Goal: Information Seeking & Learning: Learn about a topic

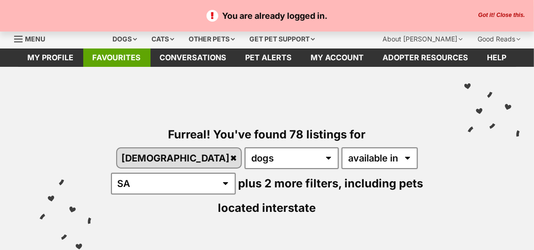
click at [100, 53] on link "Favourites" at bounding box center [116, 57] width 67 height 18
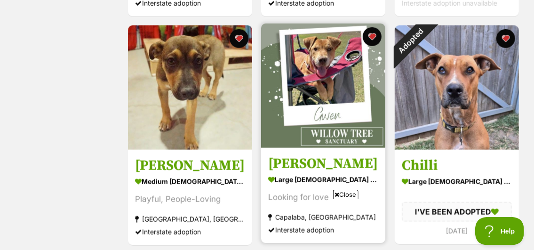
scroll to position [377, 0]
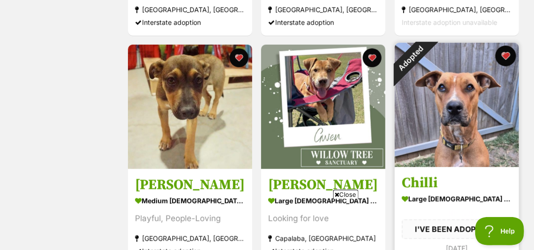
click at [508, 56] on button "favourite" at bounding box center [506, 56] width 21 height 21
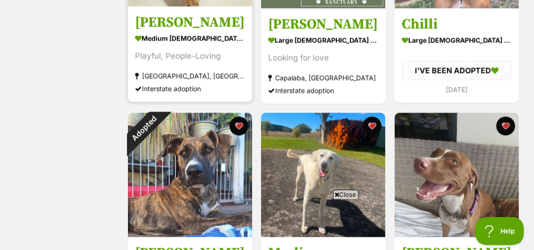
scroll to position [565, 0]
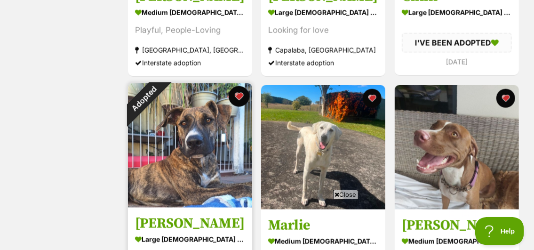
click at [243, 96] on button "favourite" at bounding box center [239, 96] width 21 height 21
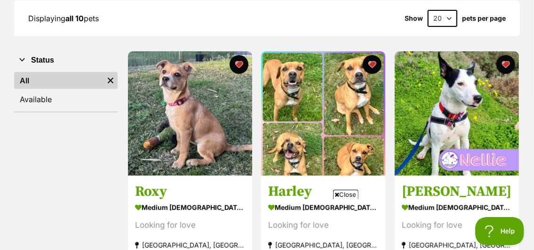
scroll to position [0, 0]
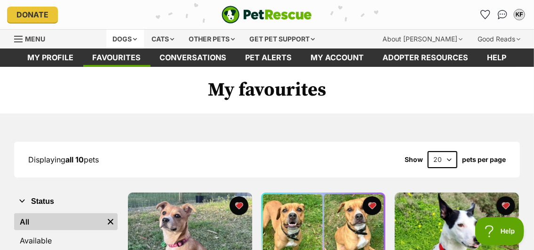
click at [138, 39] on div "Dogs" at bounding box center [125, 39] width 38 height 19
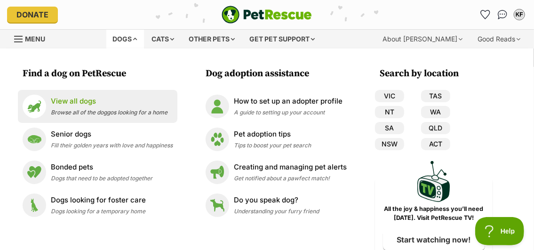
click at [60, 99] on p "View all dogs" at bounding box center [109, 101] width 117 height 11
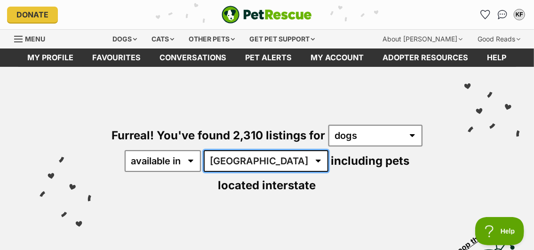
click at [269, 157] on select "Australia ACT NSW NT QLD SA TAS VIC WA" at bounding box center [266, 161] width 125 height 22
select select "SA"
click at [211, 150] on select "Australia ACT NSW NT QLD SA TAS VIC WA" at bounding box center [266, 161] width 125 height 22
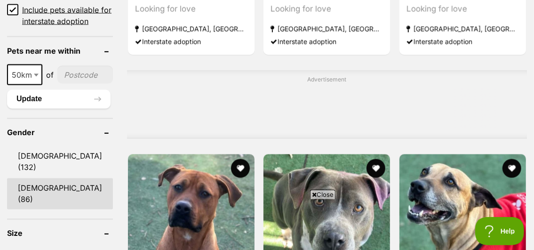
click at [32, 178] on link "Female (86)" at bounding box center [60, 193] width 106 height 31
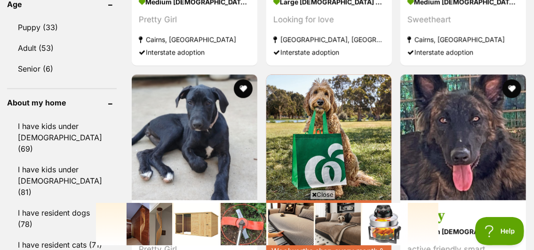
scroll to position [1036, 0]
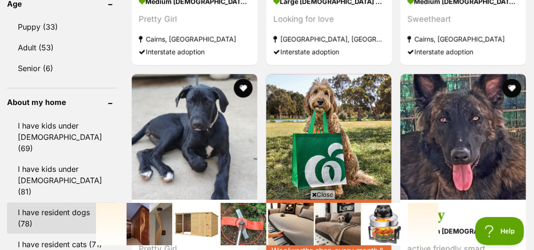
click at [32, 202] on link "I have resident dogs (78)" at bounding box center [62, 217] width 110 height 31
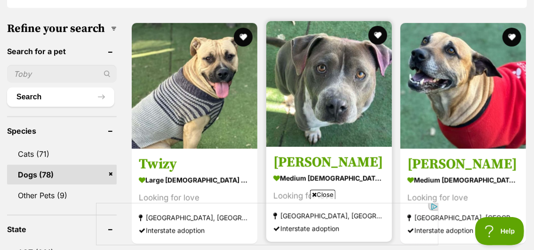
click at [328, 80] on img at bounding box center [329, 84] width 126 height 126
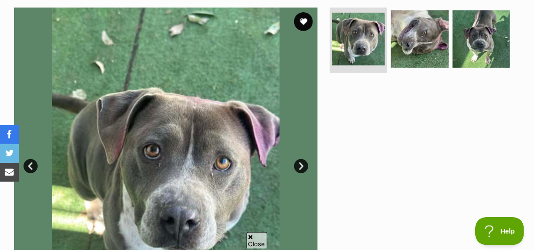
click at [297, 164] on link "Next" at bounding box center [301, 166] width 14 height 14
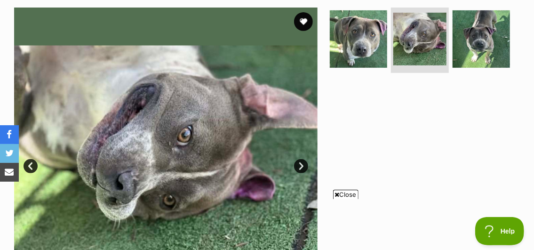
click at [297, 164] on link "Next" at bounding box center [301, 166] width 14 height 14
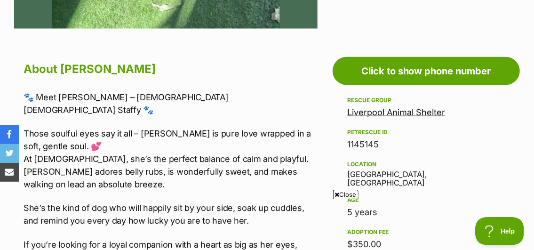
scroll to position [518, 0]
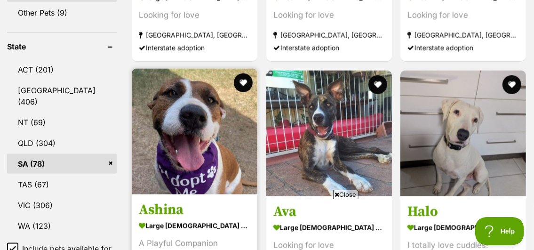
scroll to position [565, 0]
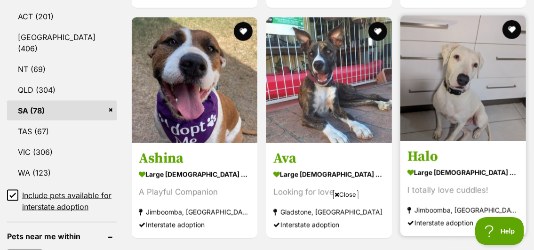
click at [472, 102] on img at bounding box center [464, 79] width 126 height 126
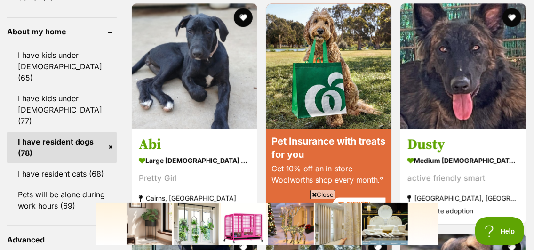
scroll to position [1130, 0]
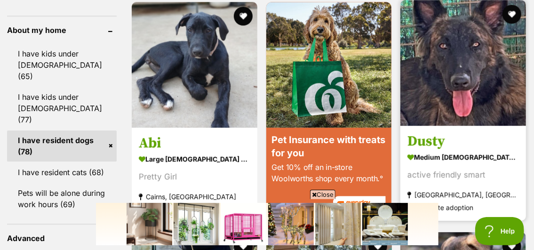
click at [464, 85] on img at bounding box center [464, 63] width 126 height 126
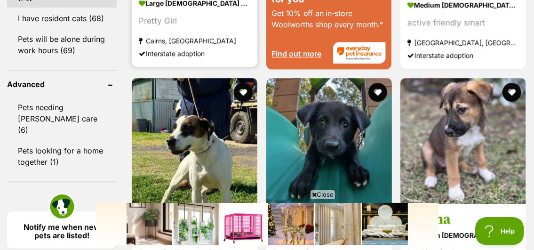
scroll to position [1319, 0]
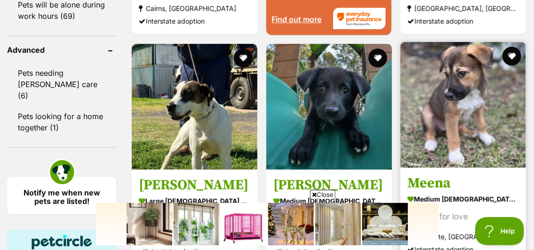
click at [474, 115] on img at bounding box center [464, 105] width 126 height 126
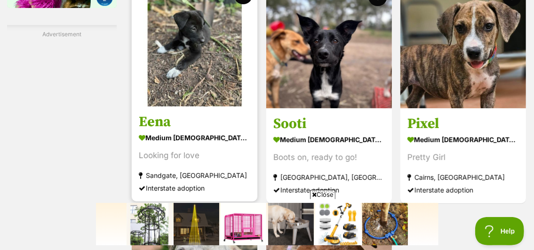
scroll to position [1695, 0]
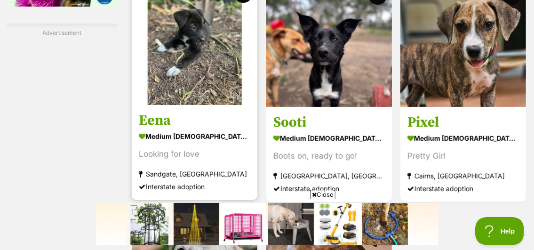
click at [192, 57] on img at bounding box center [195, 42] width 126 height 126
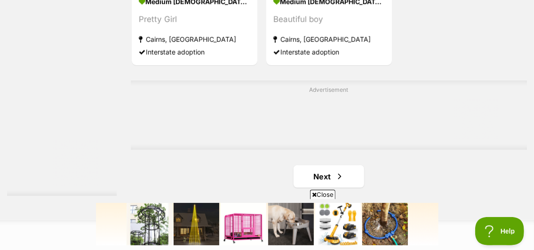
scroll to position [2072, 0]
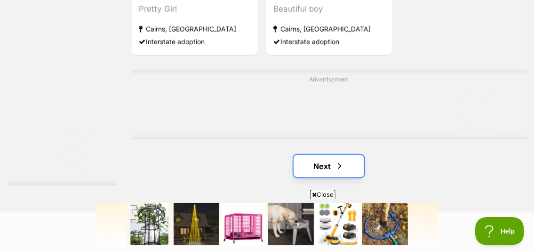
click at [330, 164] on link "Next" at bounding box center [329, 166] width 71 height 23
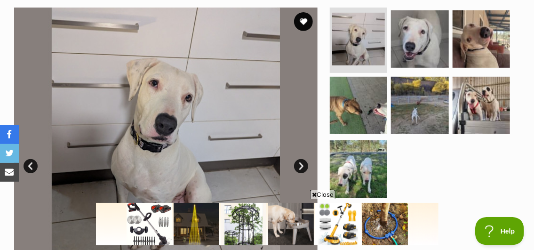
click at [302, 168] on link "Next" at bounding box center [301, 166] width 14 height 14
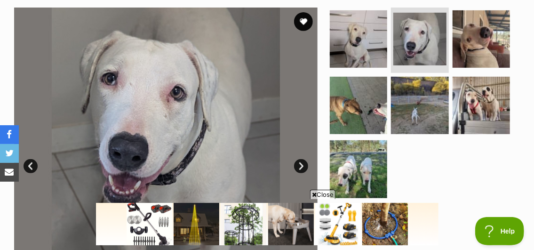
click at [304, 167] on link "Next" at bounding box center [301, 166] width 14 height 14
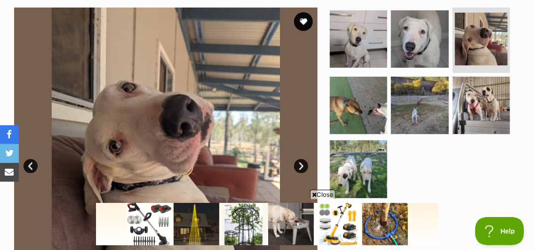
click at [305, 166] on link "Next" at bounding box center [301, 166] width 14 height 14
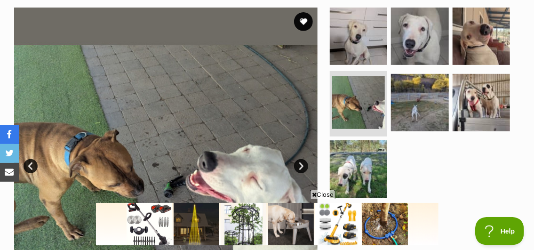
click at [306, 165] on link "Next" at bounding box center [301, 166] width 14 height 14
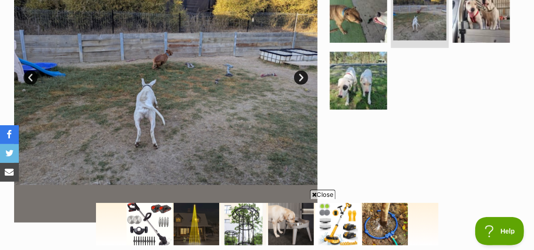
scroll to position [282, 0]
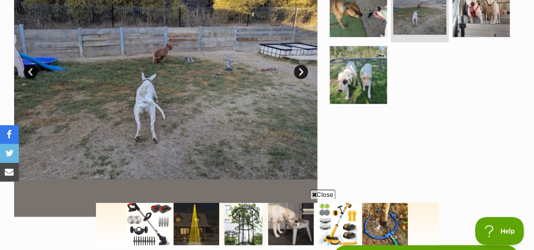
click at [298, 70] on link "Next" at bounding box center [301, 72] width 14 height 14
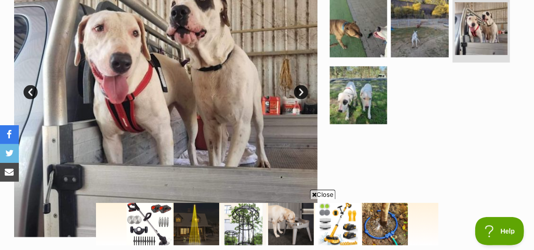
scroll to position [235, 0]
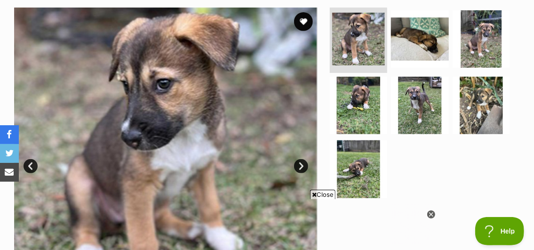
click at [302, 167] on link "Next" at bounding box center [301, 166] width 14 height 14
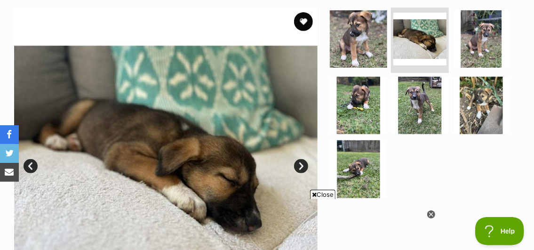
click at [302, 166] on link "Next" at bounding box center [301, 166] width 14 height 14
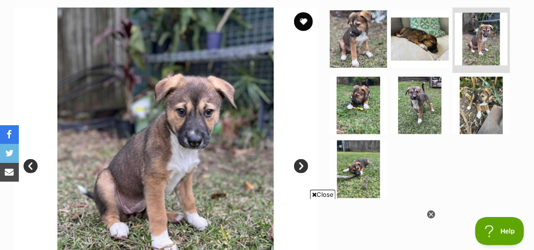
click at [321, 196] on span "Close" at bounding box center [322, 194] width 25 height 9
click at [300, 165] on link "Next" at bounding box center [301, 166] width 14 height 14
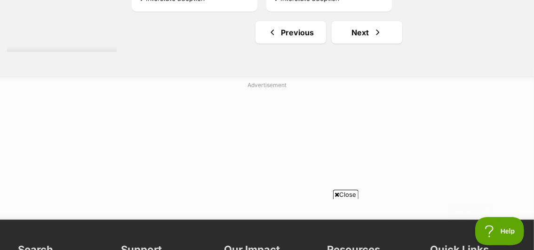
scroll to position [2213, 0]
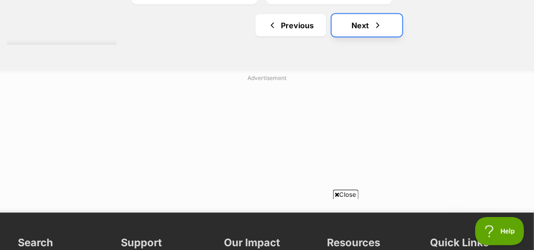
click at [346, 23] on link "Next" at bounding box center [367, 25] width 71 height 23
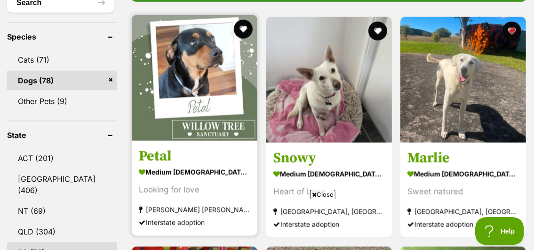
click at [197, 53] on img at bounding box center [195, 78] width 126 height 126
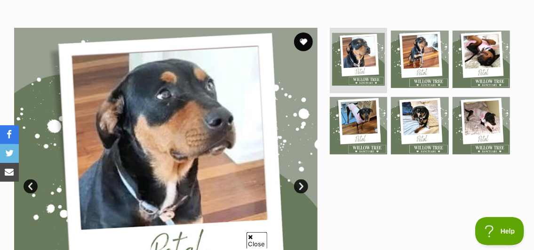
scroll to position [188, 0]
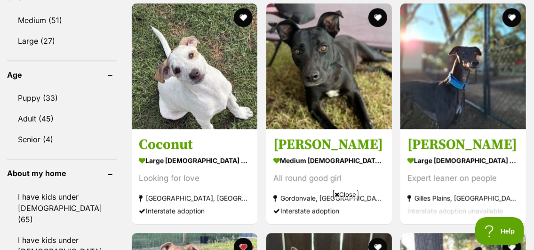
scroll to position [989, 0]
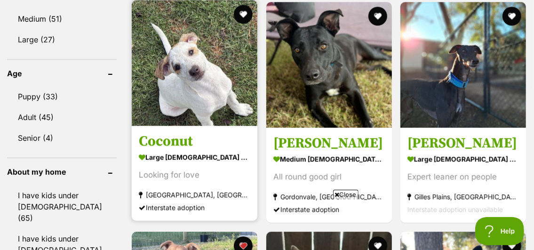
click at [211, 69] on img at bounding box center [195, 63] width 126 height 126
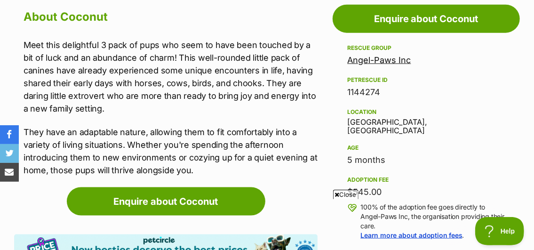
scroll to position [565, 0]
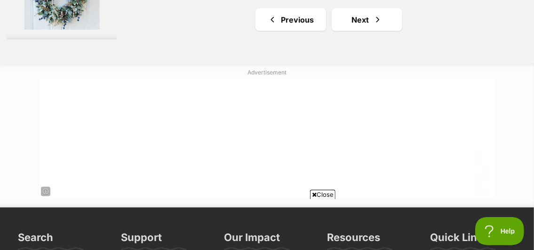
scroll to position [2307, 0]
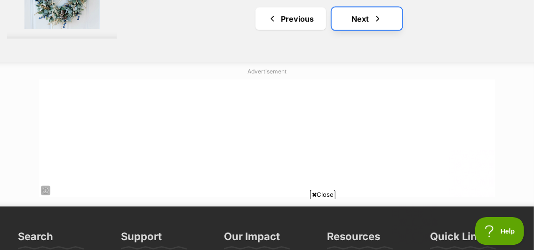
click at [363, 14] on link "Next" at bounding box center [367, 19] width 71 height 23
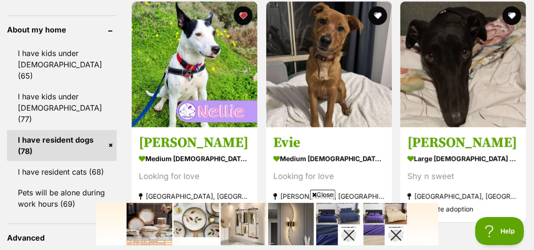
scroll to position [1130, 0]
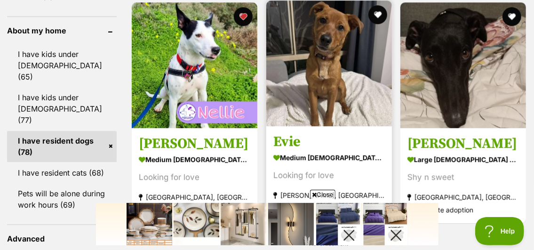
click at [343, 78] on img at bounding box center [329, 63] width 126 height 126
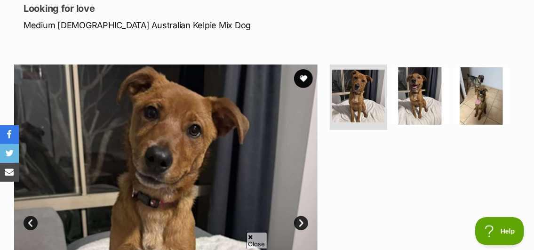
scroll to position [141, 0]
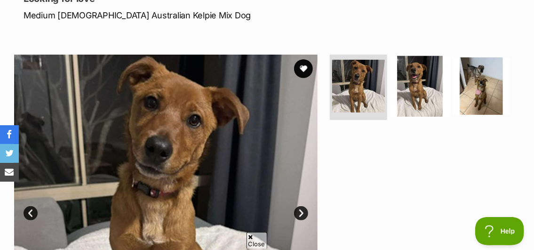
click at [407, 90] on img at bounding box center [420, 86] width 61 height 61
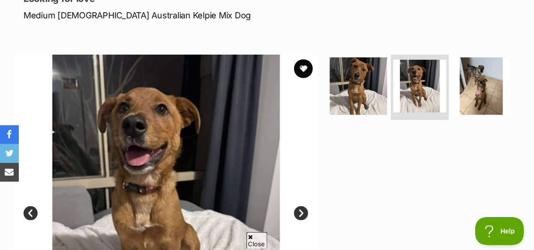
scroll to position [0, 0]
click at [512, 89] on ul at bounding box center [424, 89] width 193 height 69
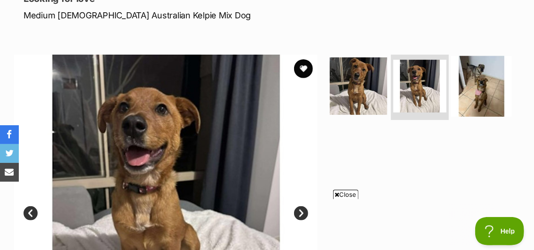
click at [469, 80] on img at bounding box center [481, 86] width 61 height 61
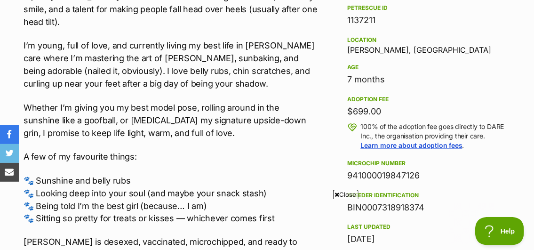
scroll to position [612, 0]
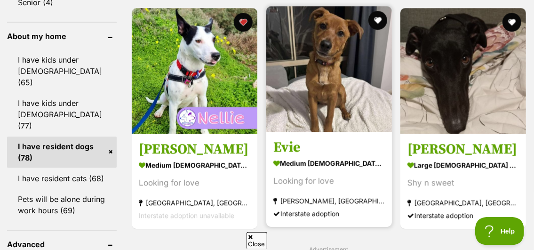
scroll to position [1077, 0]
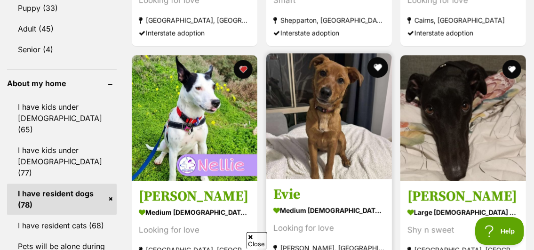
click at [375, 57] on button "favourite" at bounding box center [377, 67] width 21 height 21
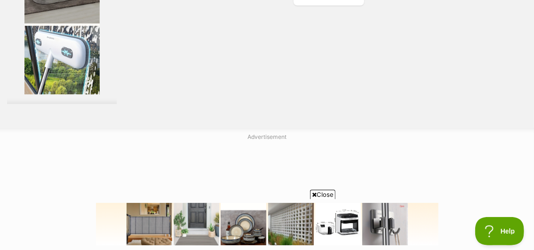
scroll to position [1924, 0]
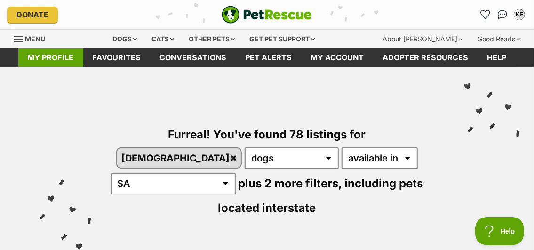
click at [45, 62] on link "My profile" at bounding box center [50, 57] width 65 height 18
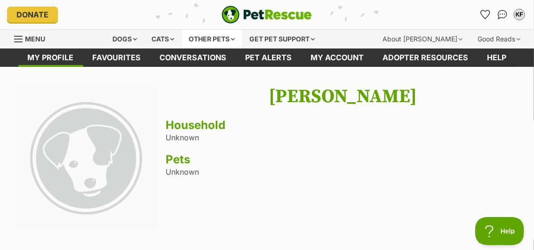
click at [210, 40] on div "Other pets" at bounding box center [212, 39] width 59 height 19
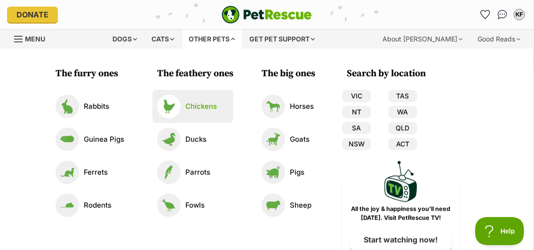
click at [191, 105] on p "Chickens" at bounding box center [201, 106] width 32 height 11
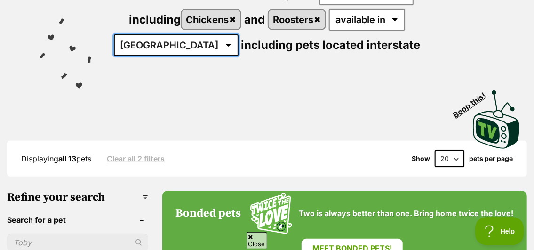
click at [200, 42] on select "Australia ACT NSW QLD VIC" at bounding box center [176, 45] width 125 height 22
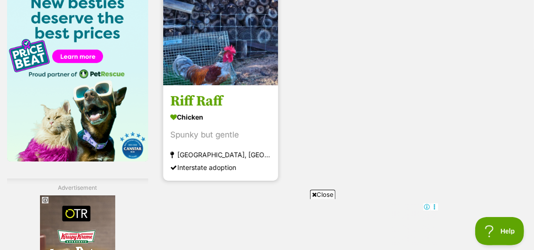
scroll to position [1506, 0]
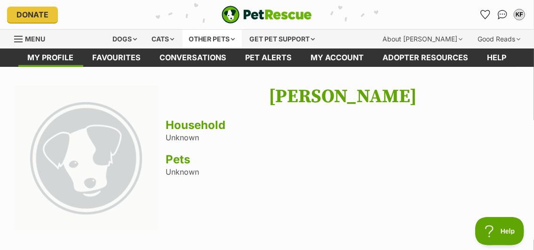
click at [217, 35] on div "Other pets" at bounding box center [212, 39] width 59 height 19
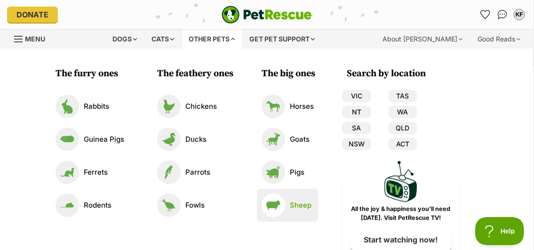
click at [307, 204] on p "Sheep" at bounding box center [301, 205] width 22 height 11
